Goal: Browse casually

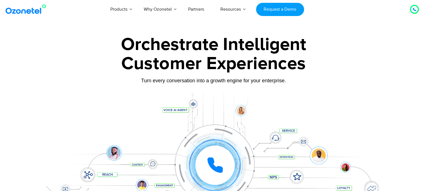
click at [413, 10] on icon at bounding box center [414, 9] width 3 height 3
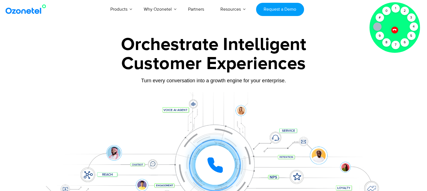
click at [351, 108] on div "Click to experience it! Call in progress... 1 2 3 4 5 6 7 8 9 # 0" at bounding box center [213, 154] width 351 height 96
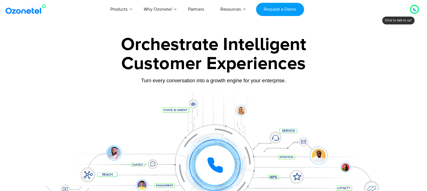
click at [337, 78] on div "Turn every conversation into a growth engine for your enterprise." at bounding box center [213, 81] width 351 height 6
click at [20, 9] on img at bounding box center [27, 9] width 46 height 10
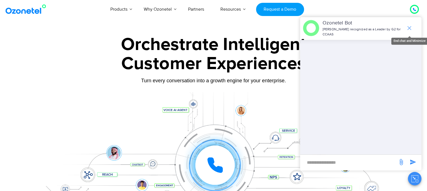
click at [412, 25] on icon "end chat or minimize" at bounding box center [409, 28] width 7 height 7
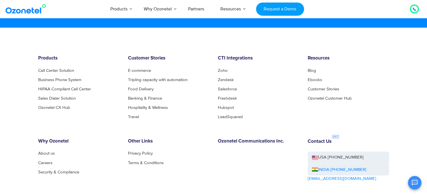
scroll to position [3043, 0]
